Goal: Check status: Check status

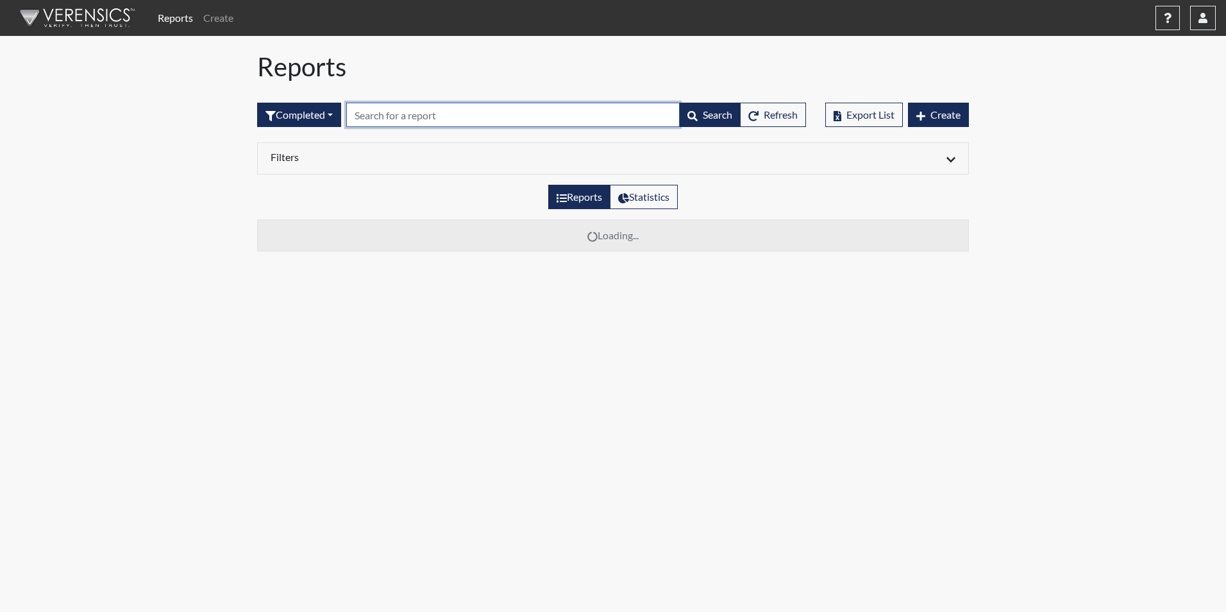
click at [380, 121] on input "text" at bounding box center [512, 115] width 333 height 24
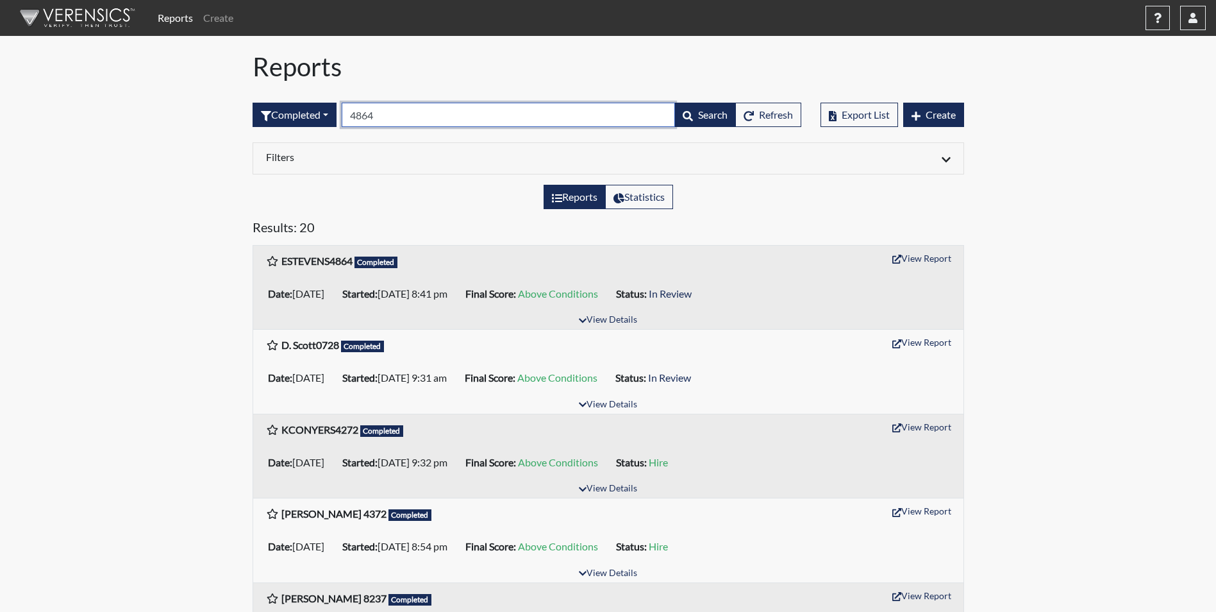
click at [443, 119] on input "4864" at bounding box center [508, 115] width 333 height 24
type input "4"
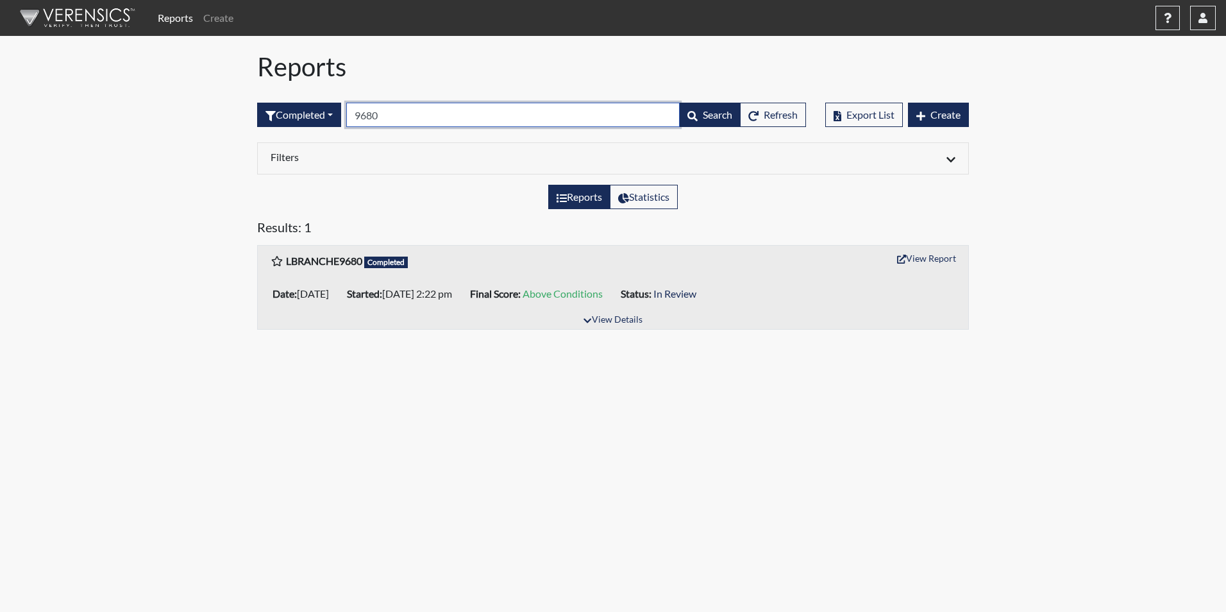
click at [398, 112] on input "9680" at bounding box center [512, 115] width 333 height 24
type input "9"
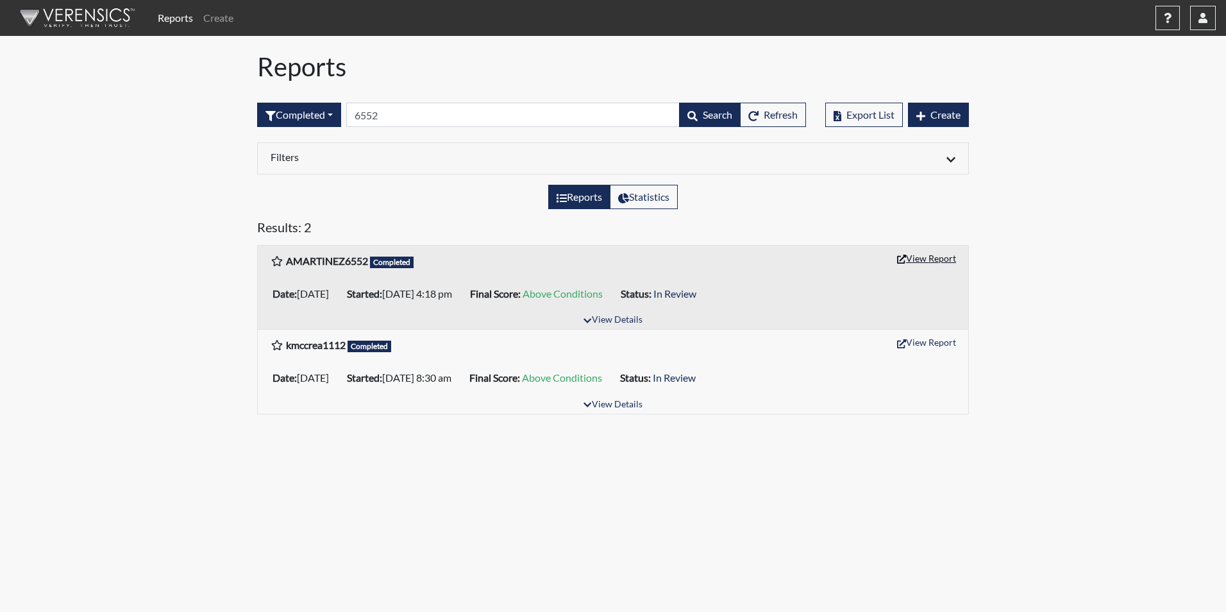
click at [908, 260] on button "View Report" at bounding box center [926, 258] width 71 height 20
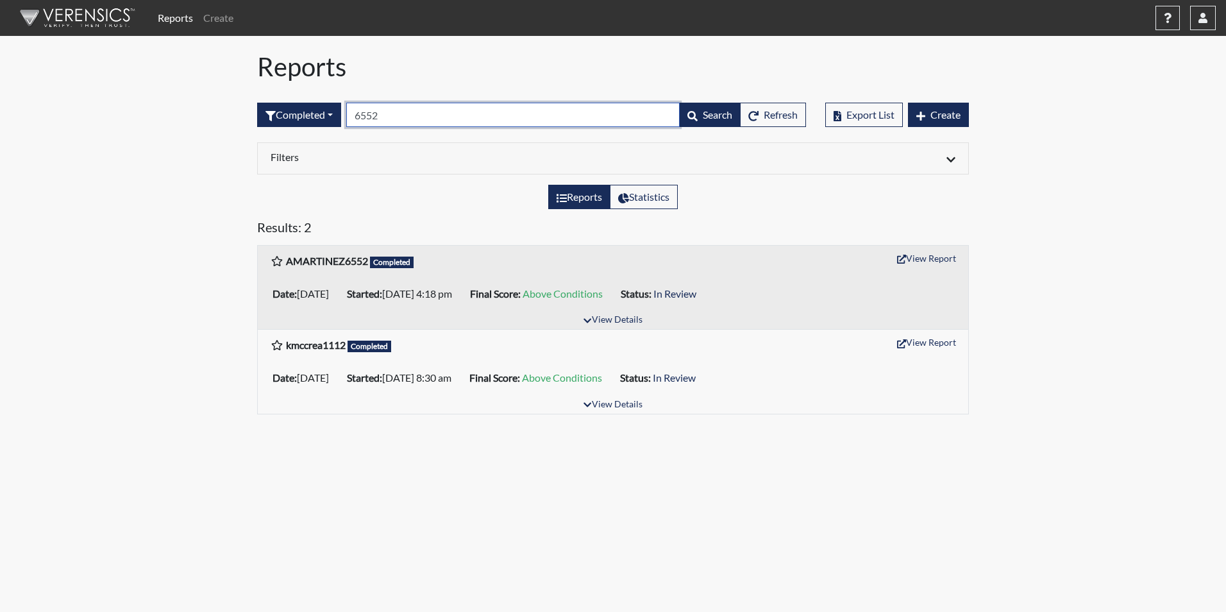
click at [436, 117] on input "6552" at bounding box center [512, 115] width 333 height 24
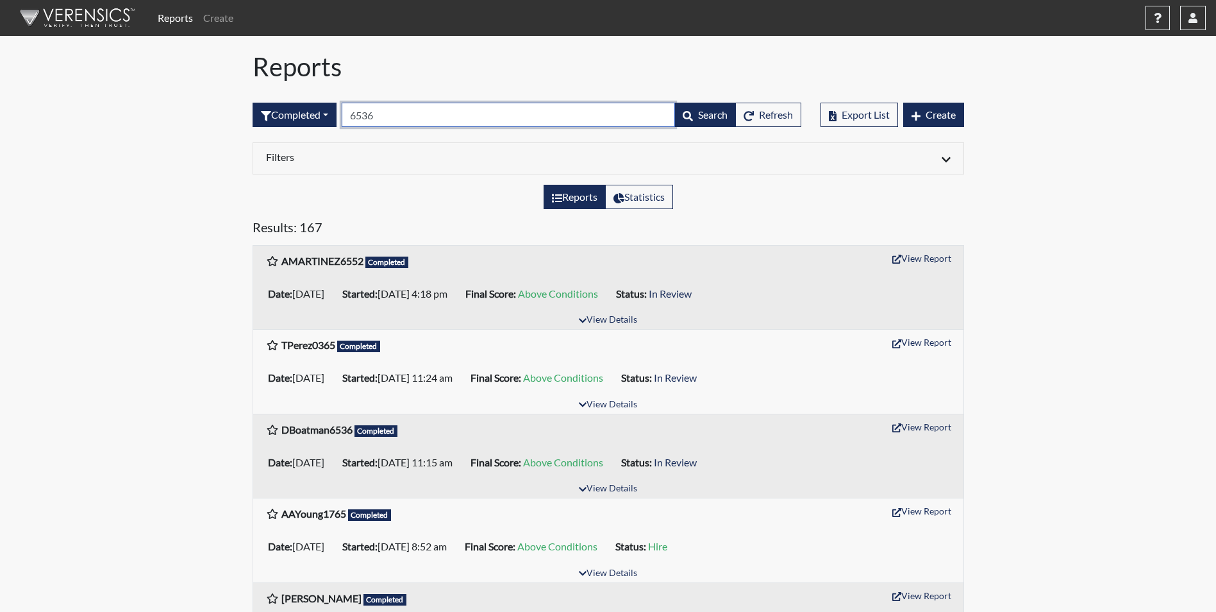
click at [403, 110] on input "6536" at bounding box center [508, 115] width 333 height 24
type input "6"
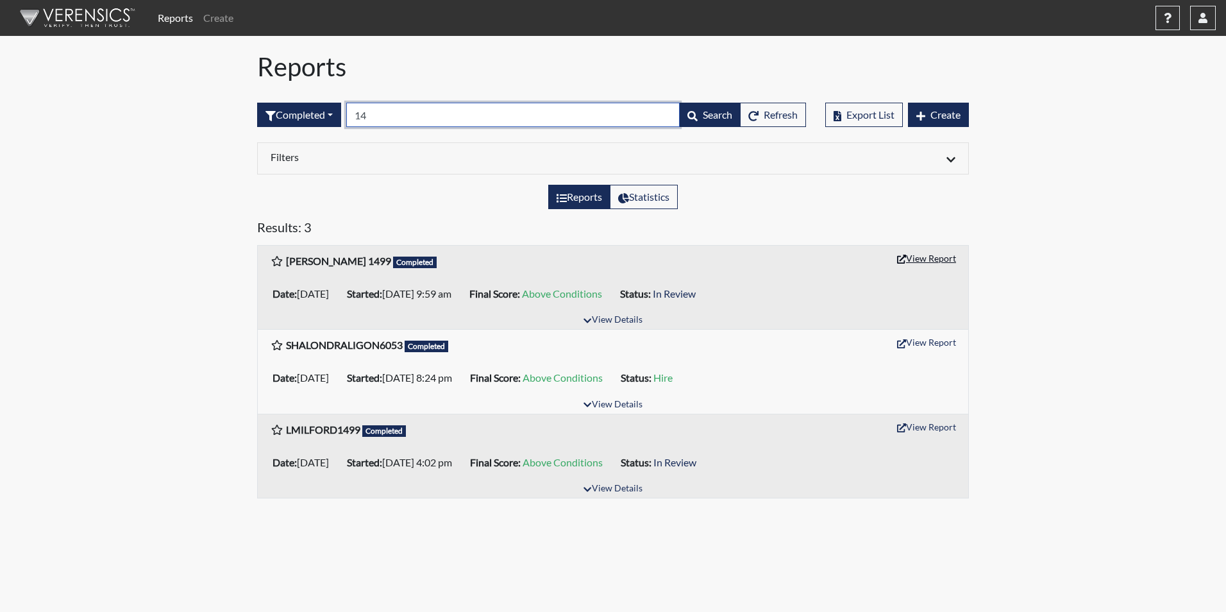
type input "1"
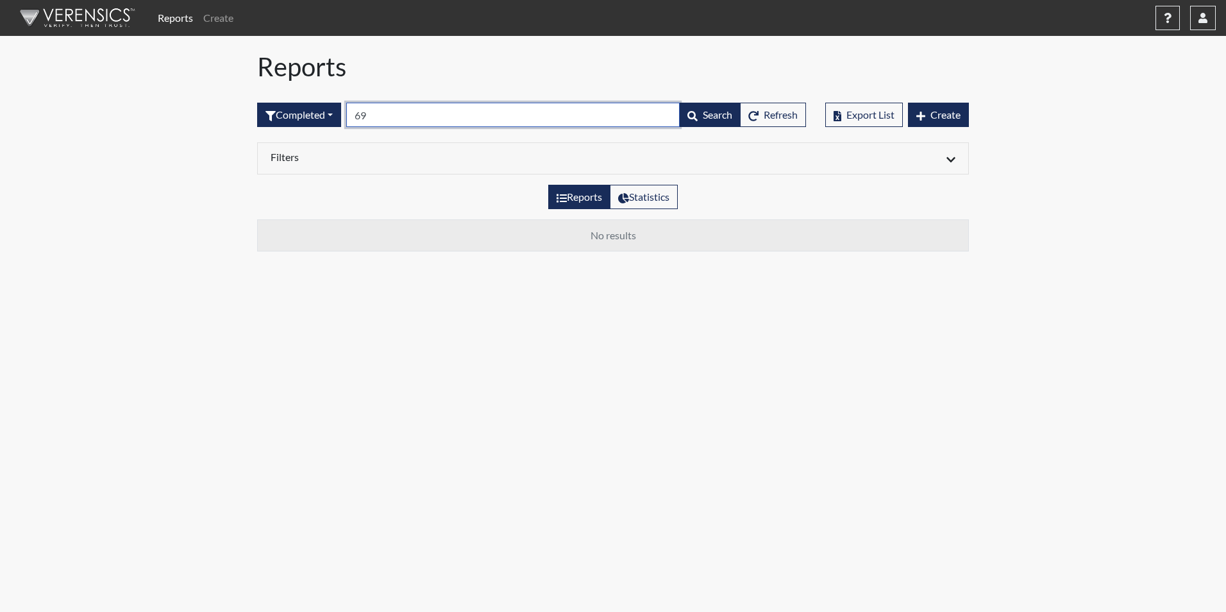
type input "6"
type input "Fakorede"
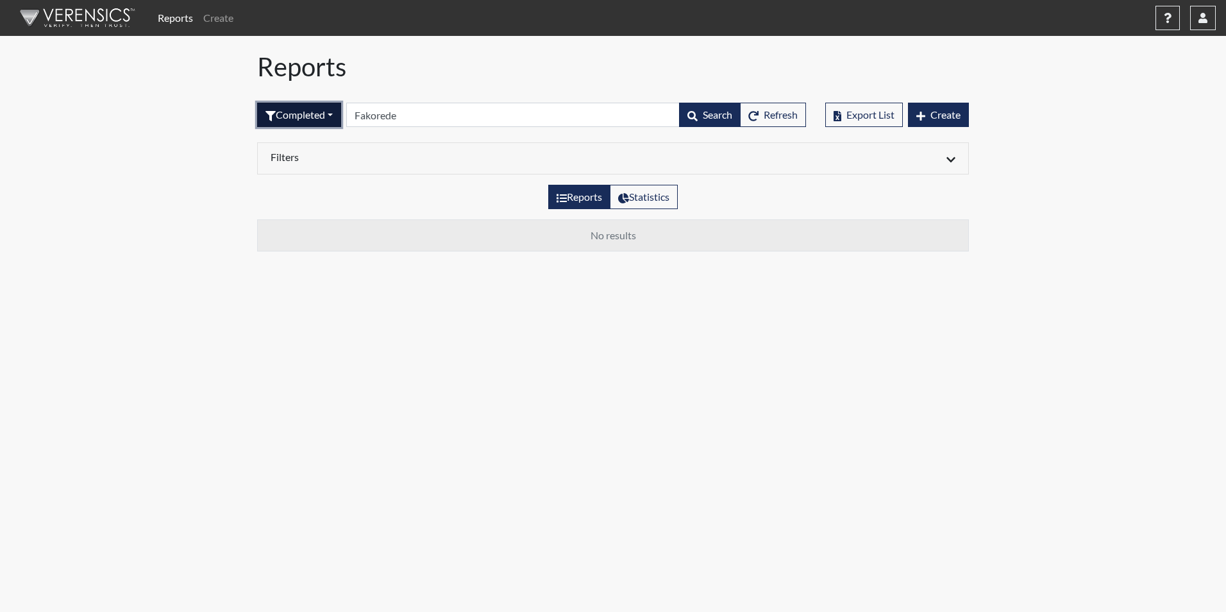
click at [334, 114] on button "Completed" at bounding box center [299, 115] width 84 height 24
click at [312, 187] on button "Sent by email" at bounding box center [308, 185] width 101 height 21
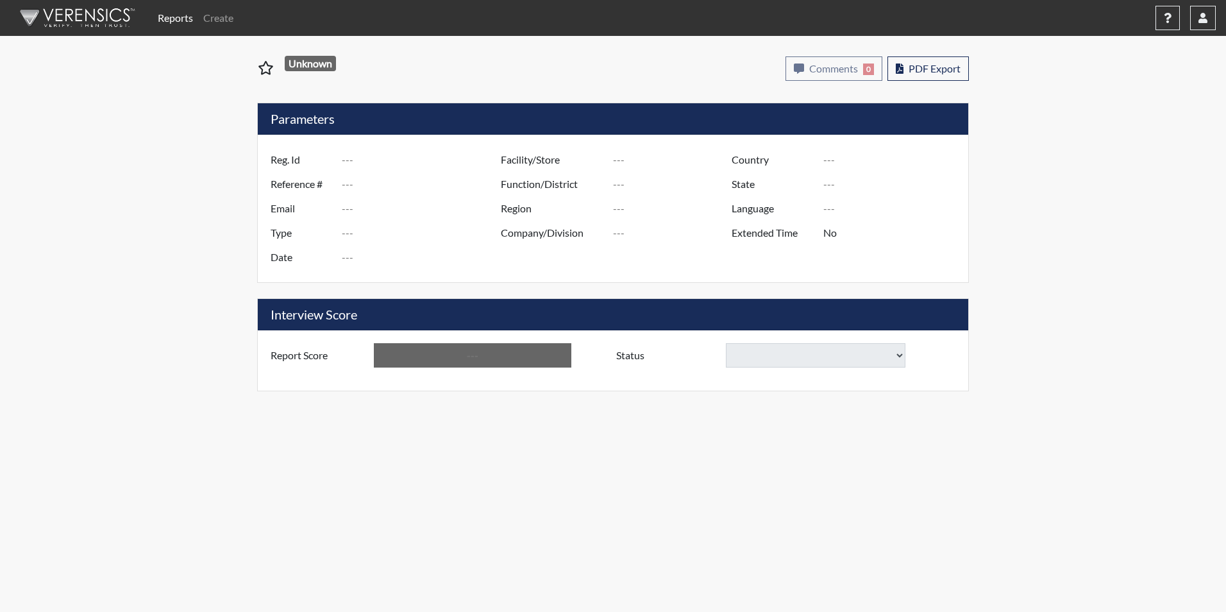
type input "AMARTINEZ6552"
type input "48875"
type input "[EMAIL_ADDRESS][DOMAIN_NAME]"
type input "Corrections Pre-Employment"
type input "[DATE]"
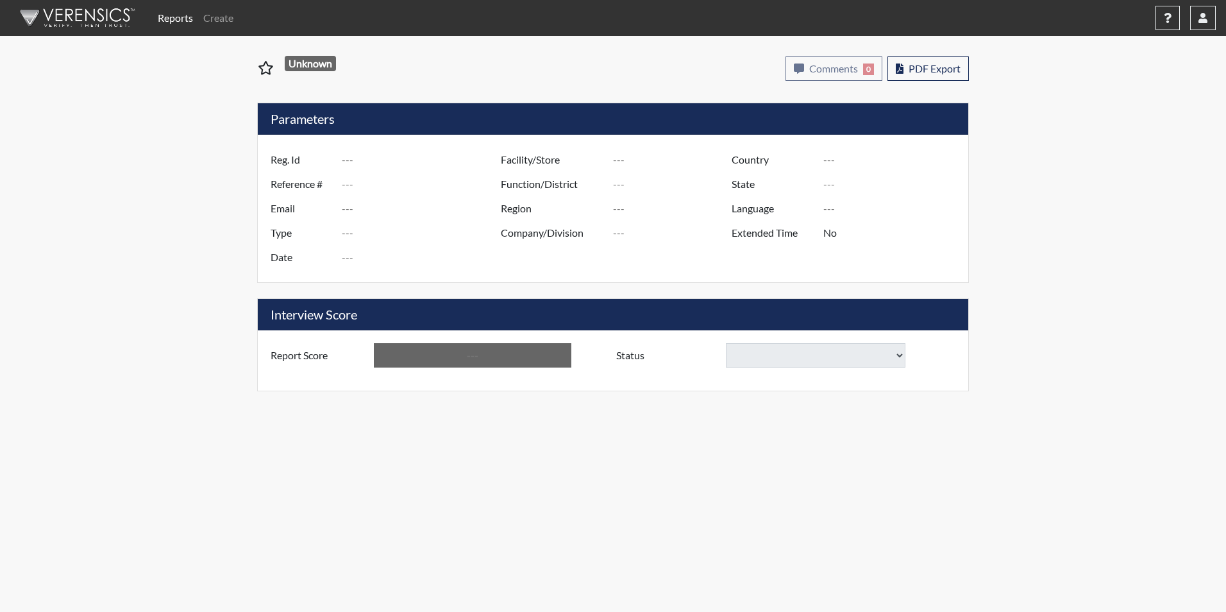
type input "[PERSON_NAME] CI"
type input "[GEOGRAPHIC_DATA]"
type input "[US_STATE]"
type input "English"
type input "Yes"
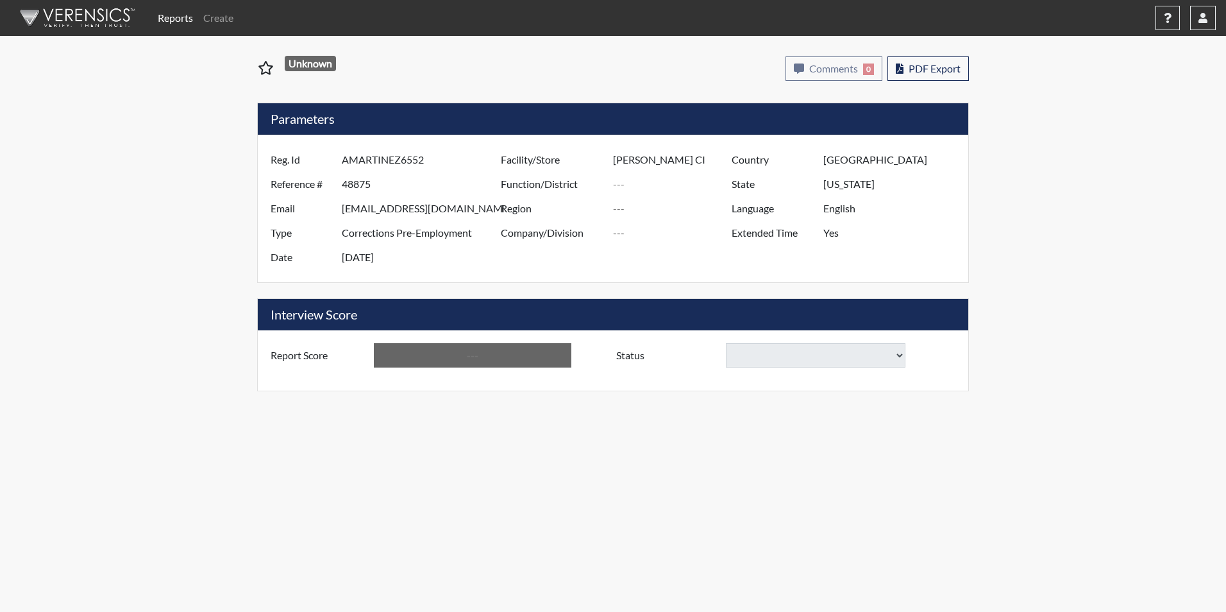
type input "Above Conditions"
select select
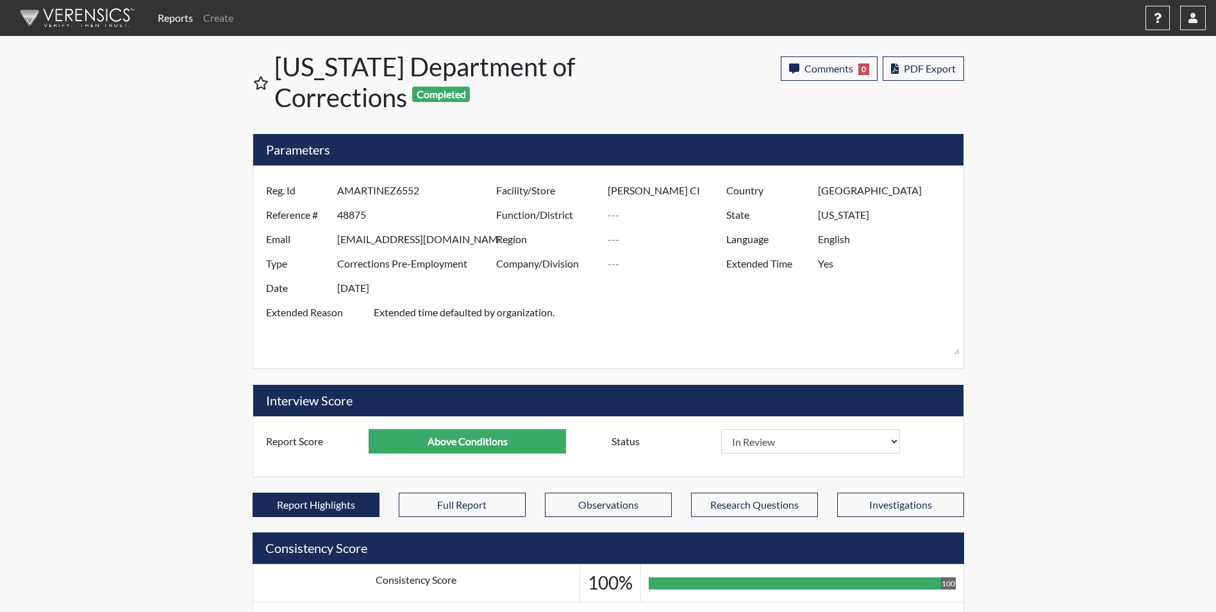
scroll to position [213, 533]
